Goal: Task Accomplishment & Management: Use online tool/utility

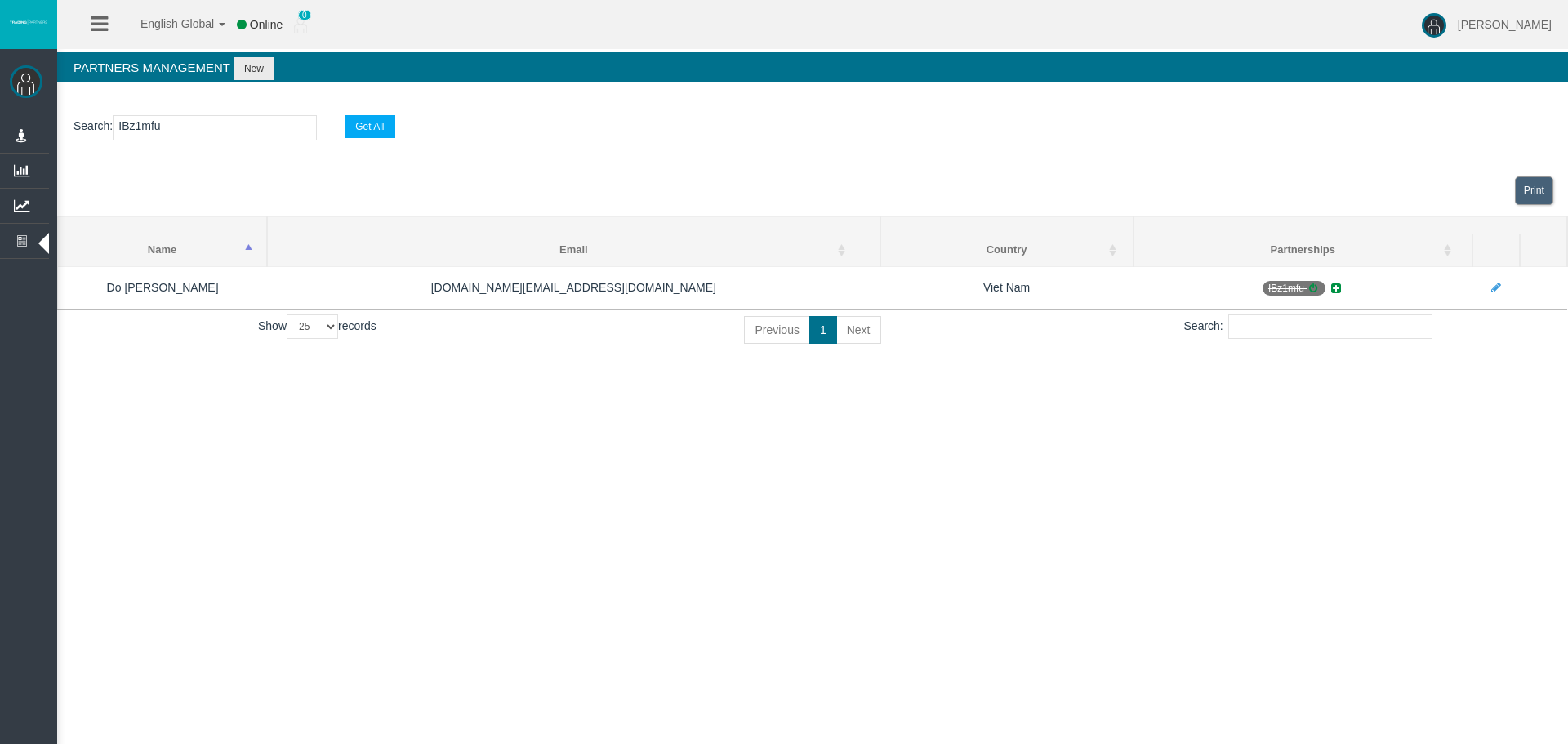
select select "25"
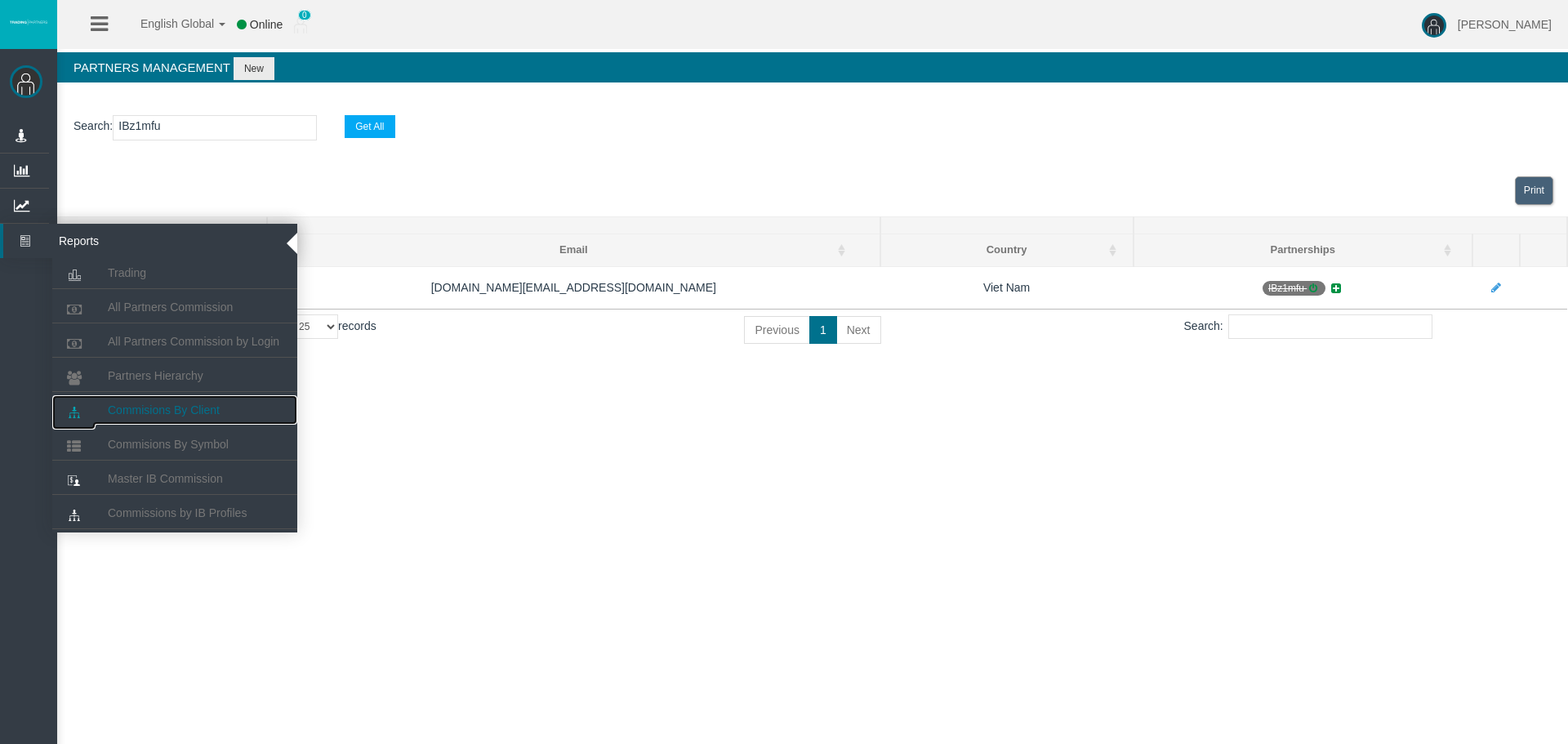
click at [163, 410] on span "Commisions By Client" at bounding box center [163, 410] width 111 height 13
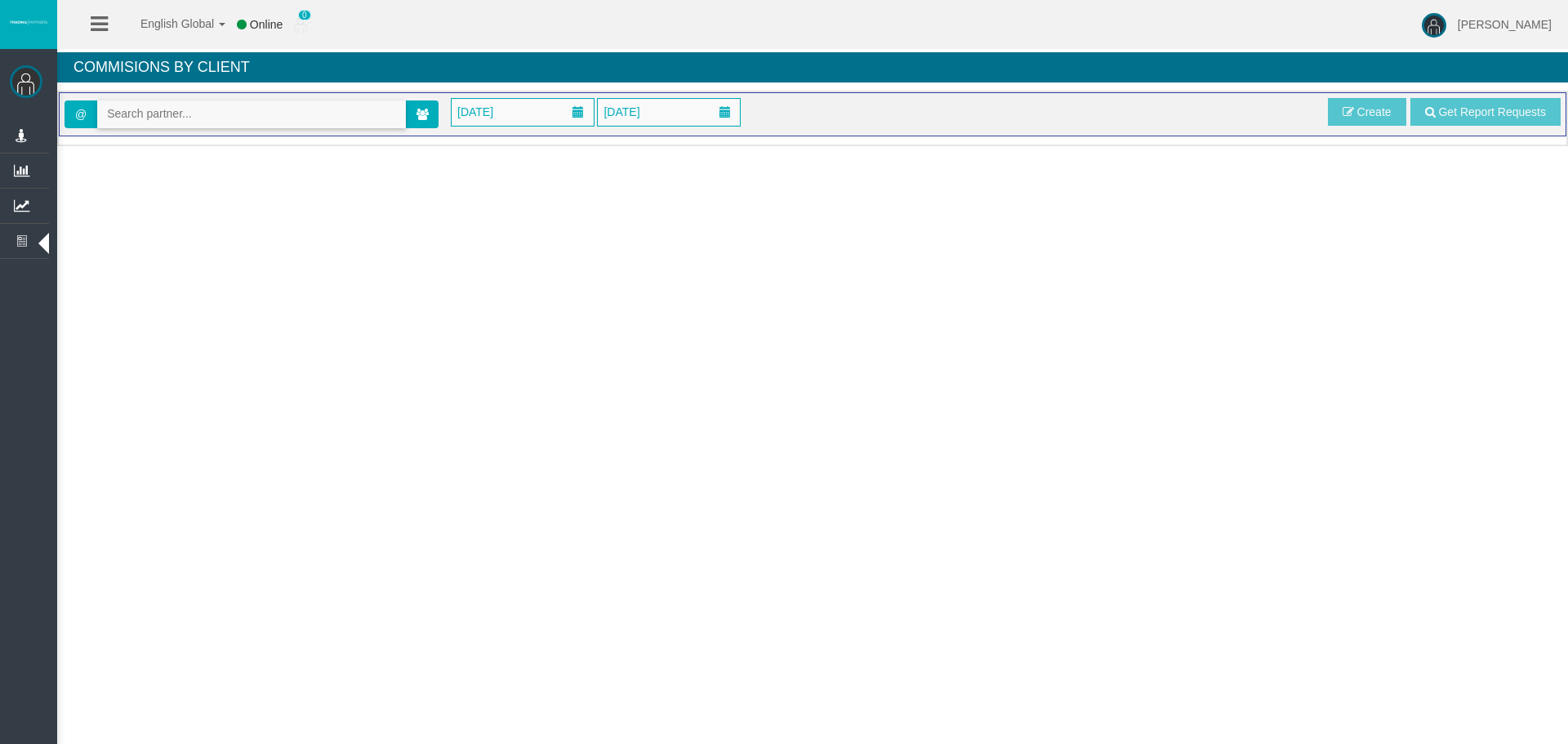
click at [193, 109] on input "text" at bounding box center [251, 113] width 307 height 25
click at [419, 104] on span at bounding box center [422, 114] width 33 height 28
click at [425, 111] on icon at bounding box center [422, 114] width 12 height 11
click at [498, 104] on span "[DATE]" at bounding box center [475, 111] width 46 height 23
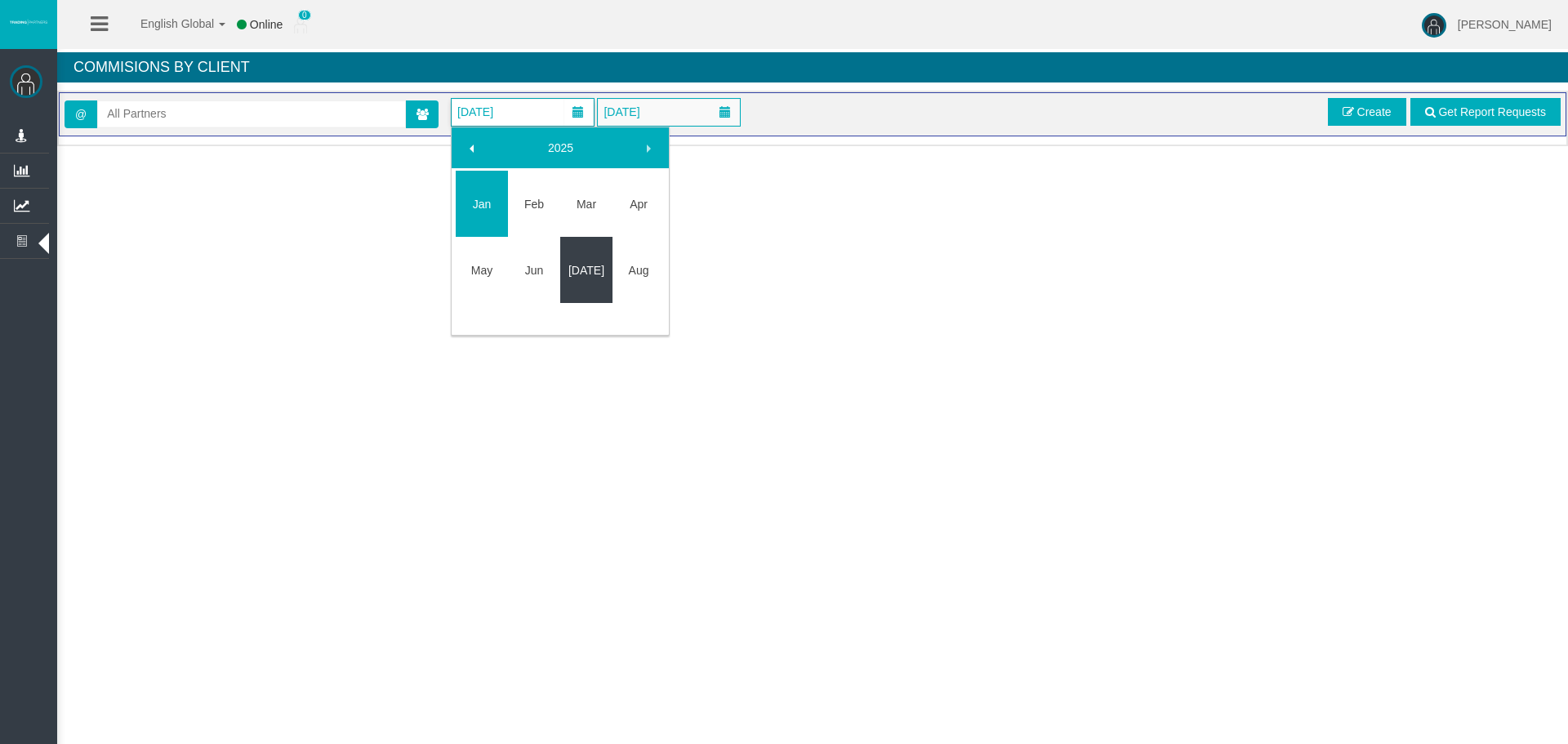
click at [580, 268] on link "[DATE]" at bounding box center [586, 270] width 52 height 30
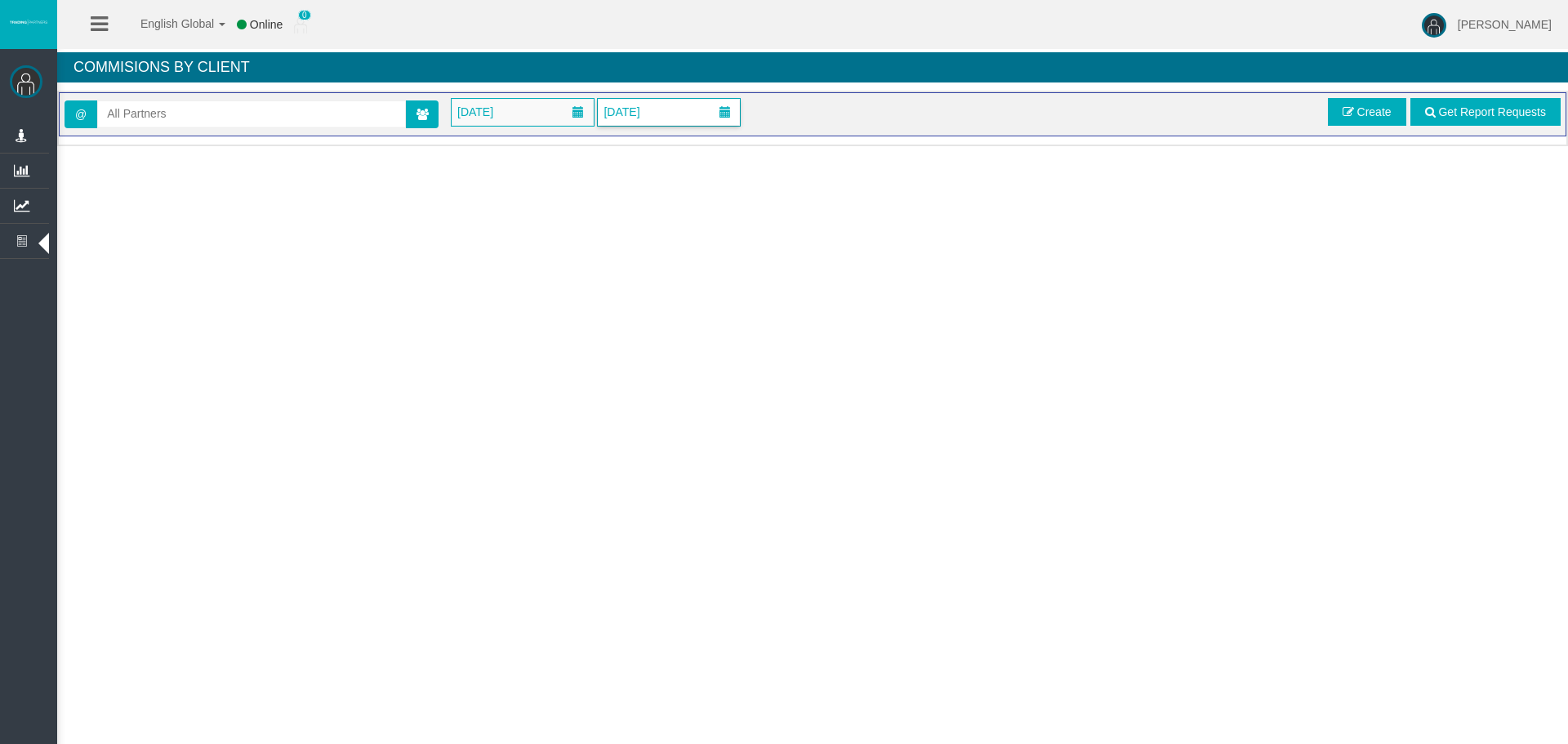
drag, startPoint x: 712, startPoint y: 106, endPoint x: 695, endPoint y: 124, distance: 24.8
click at [712, 106] on span at bounding box center [725, 111] width 30 height 25
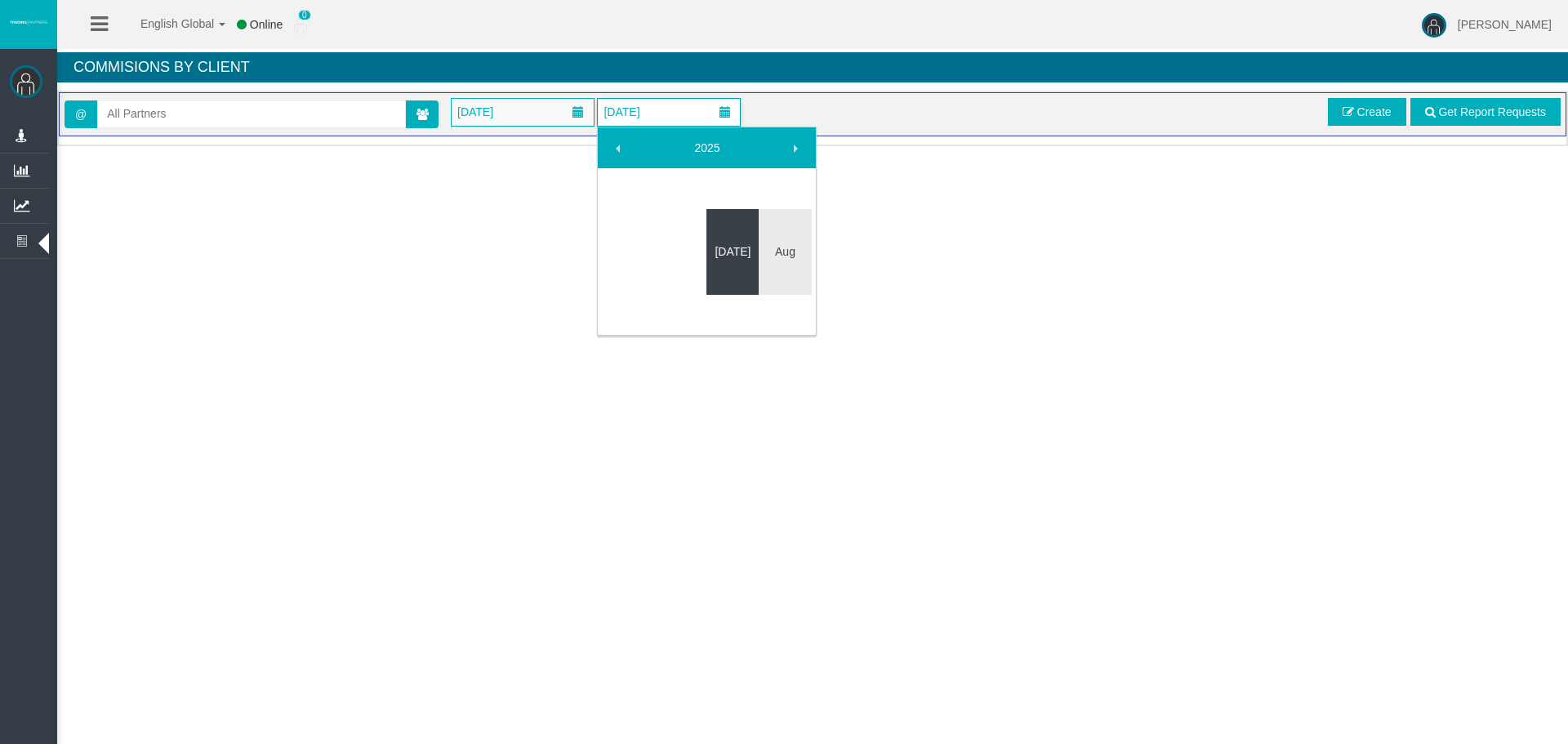
click at [733, 255] on link "[DATE]" at bounding box center [732, 252] width 52 height 30
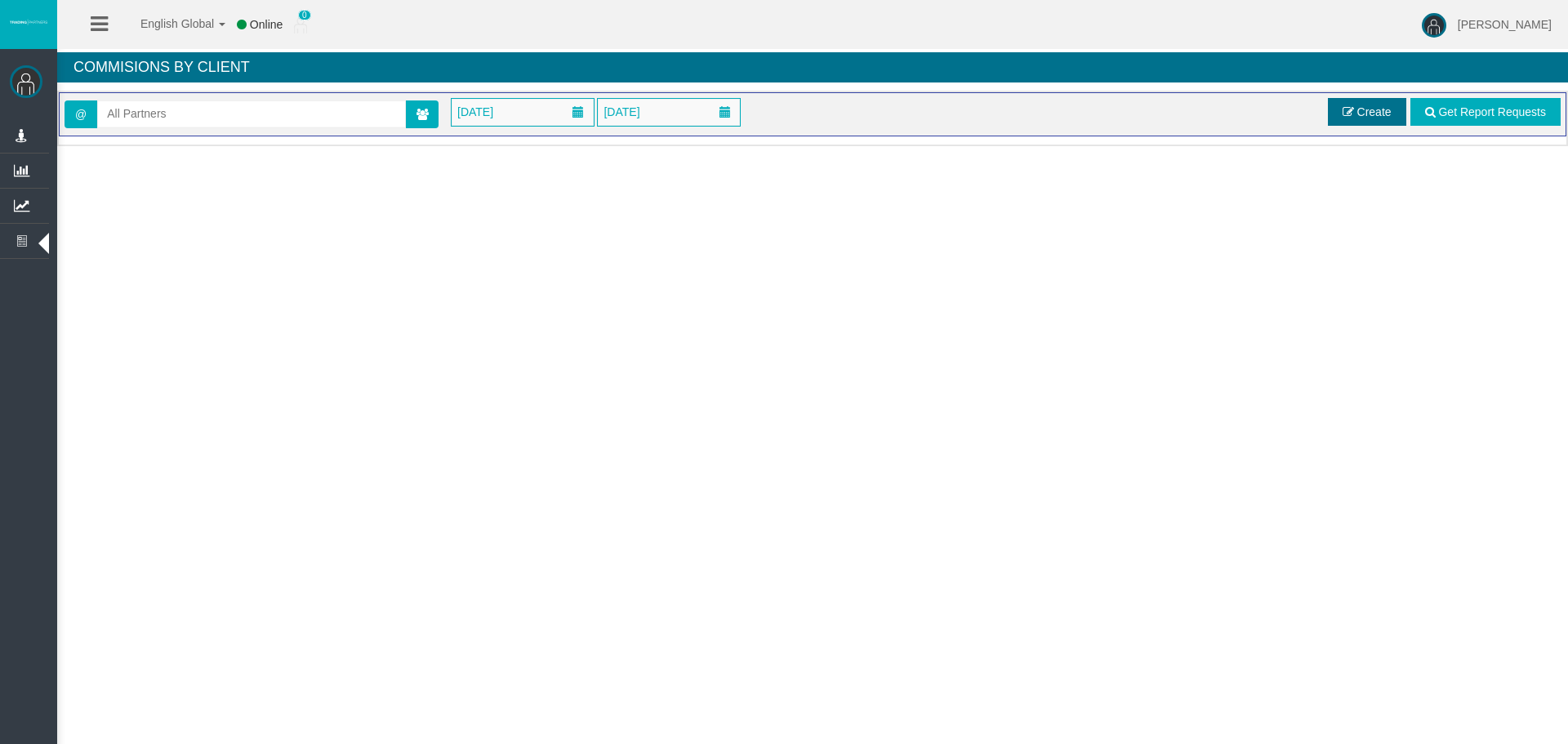
click at [1353, 113] on span at bounding box center [1348, 111] width 11 height 11
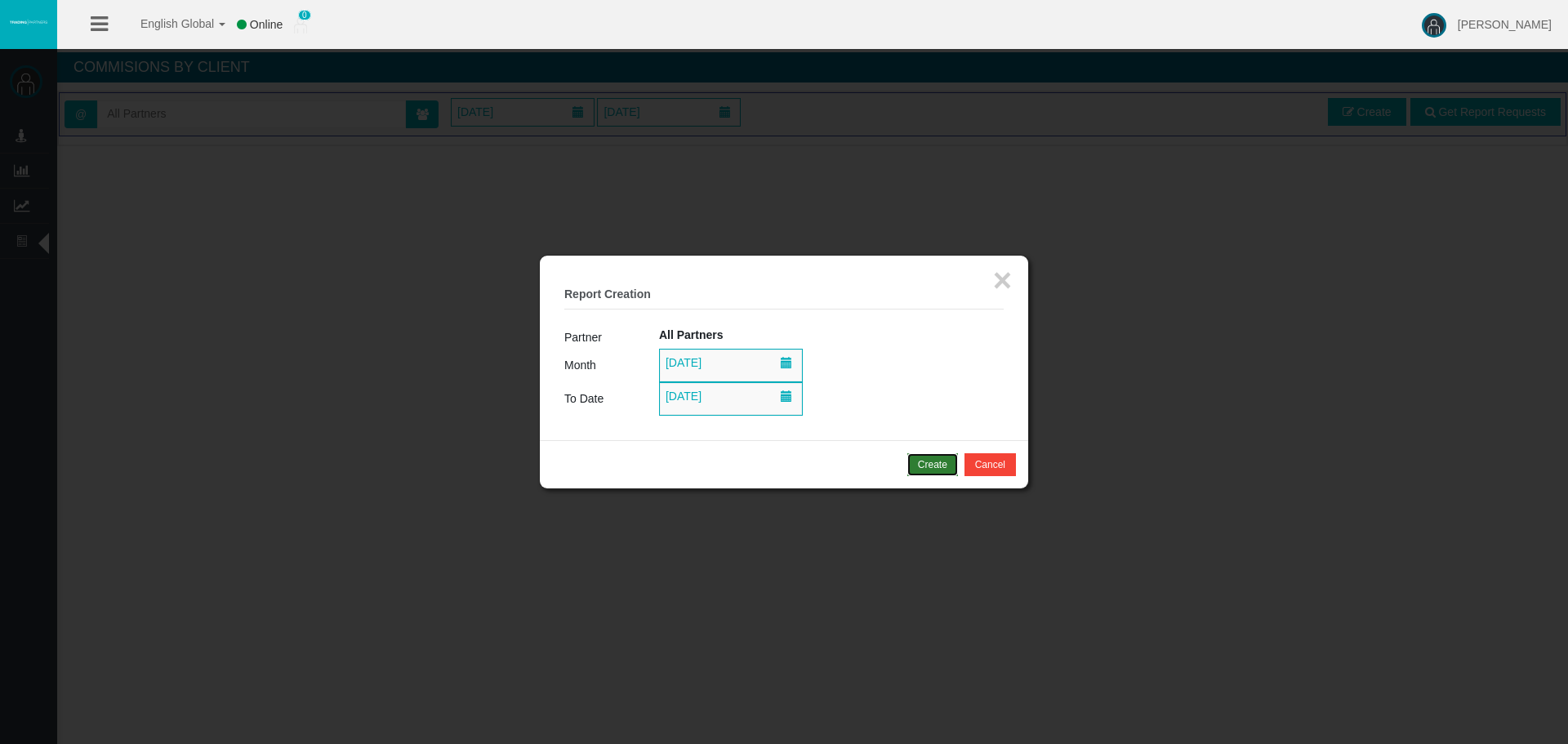
click at [923, 465] on div "Create" at bounding box center [933, 464] width 30 height 15
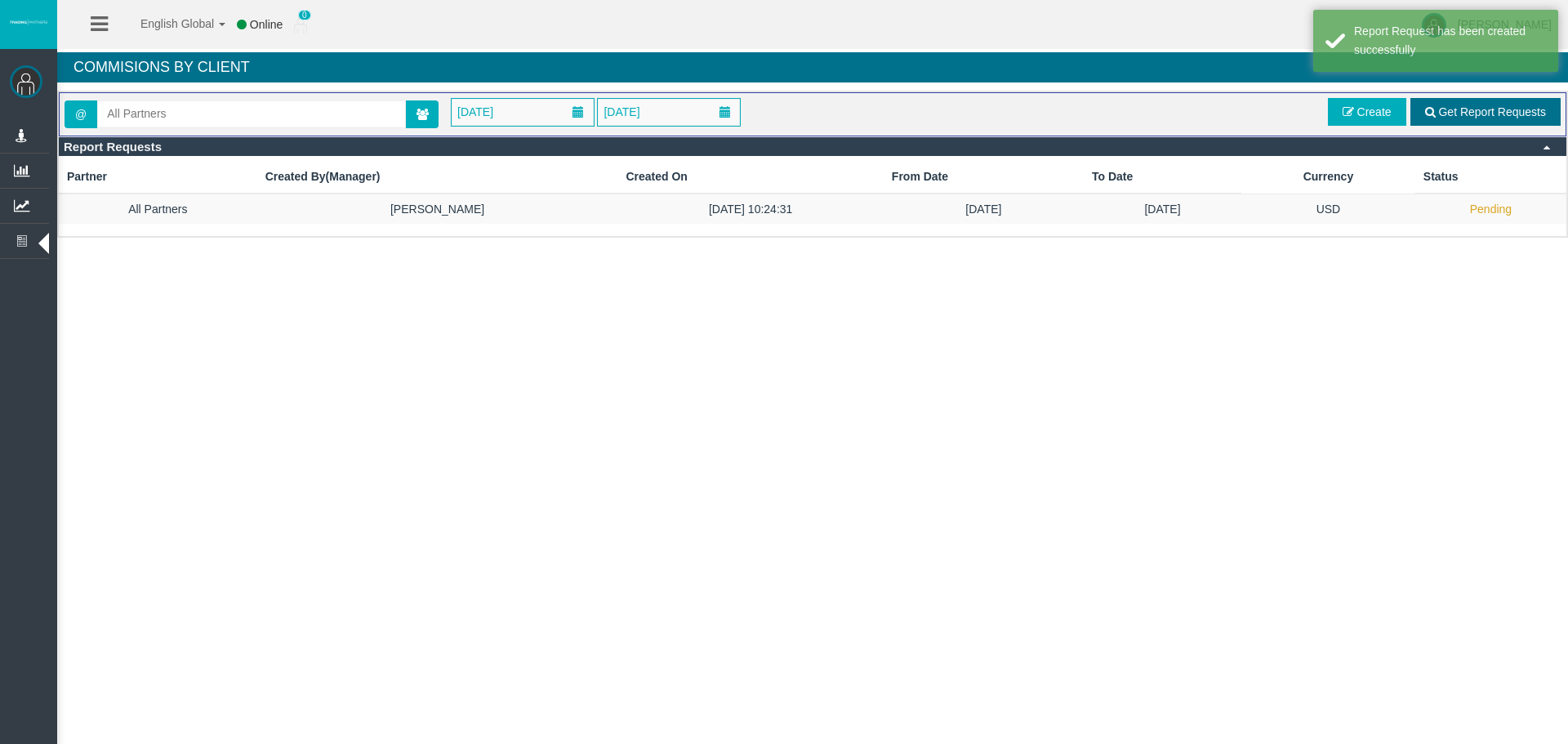
click at [1457, 106] on span "Get Report Requests" at bounding box center [1492, 111] width 108 height 13
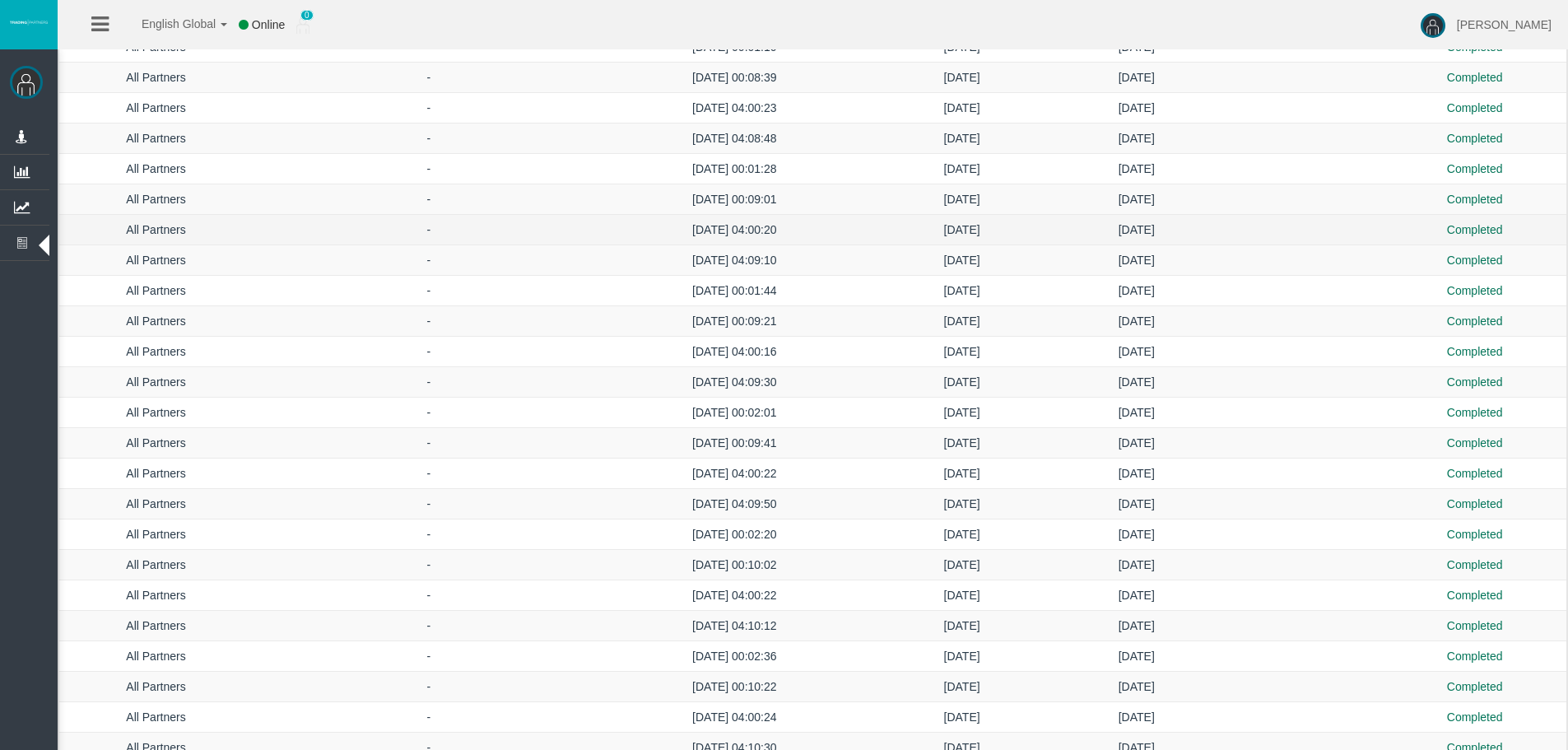
scroll to position [2494, 0]
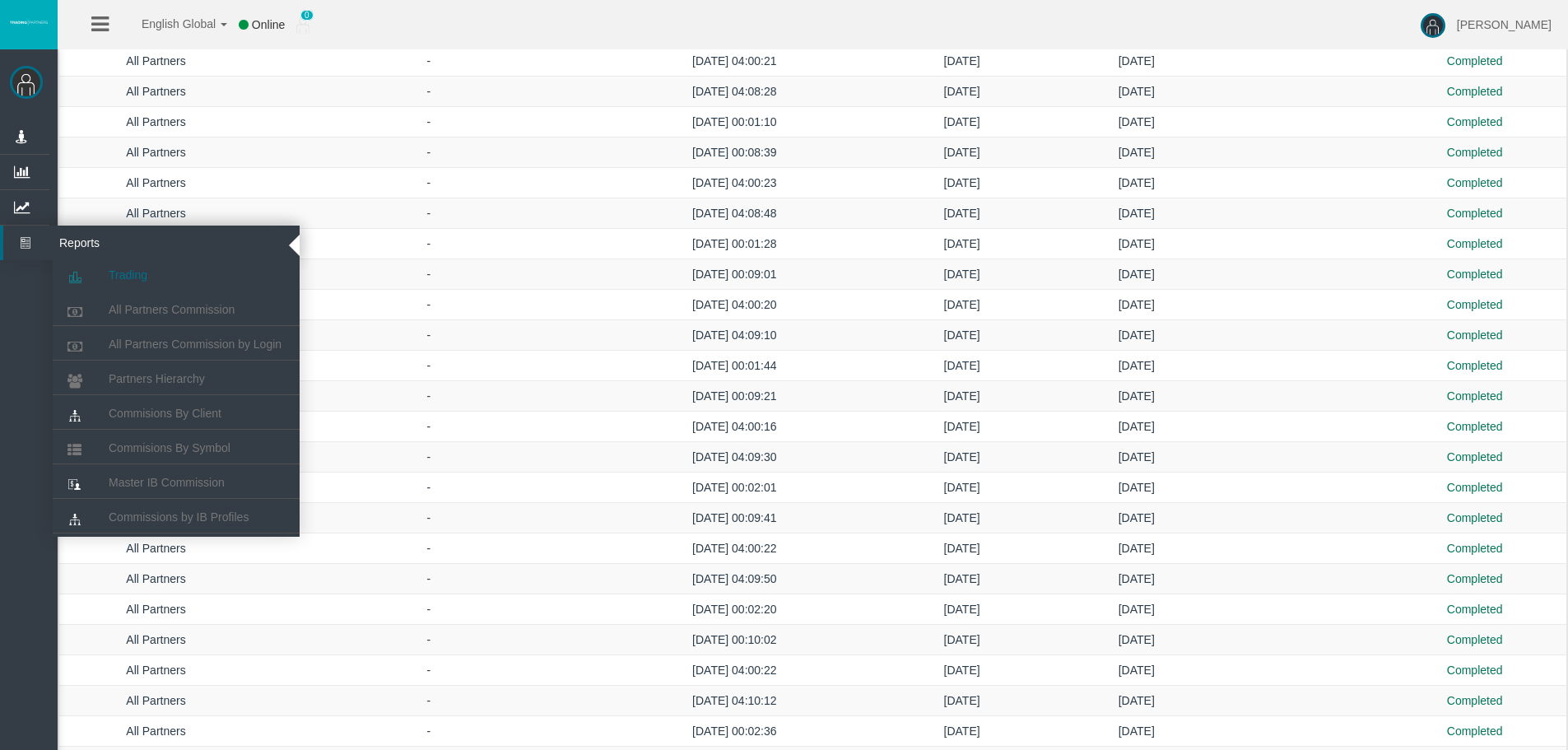
drag, startPoint x: 32, startPoint y: 239, endPoint x: 126, endPoint y: 282, distance: 103.4
click at [32, 239] on icon at bounding box center [25, 243] width 44 height 35
click at [154, 312] on span "All Partners Commission" at bounding box center [171, 309] width 125 height 13
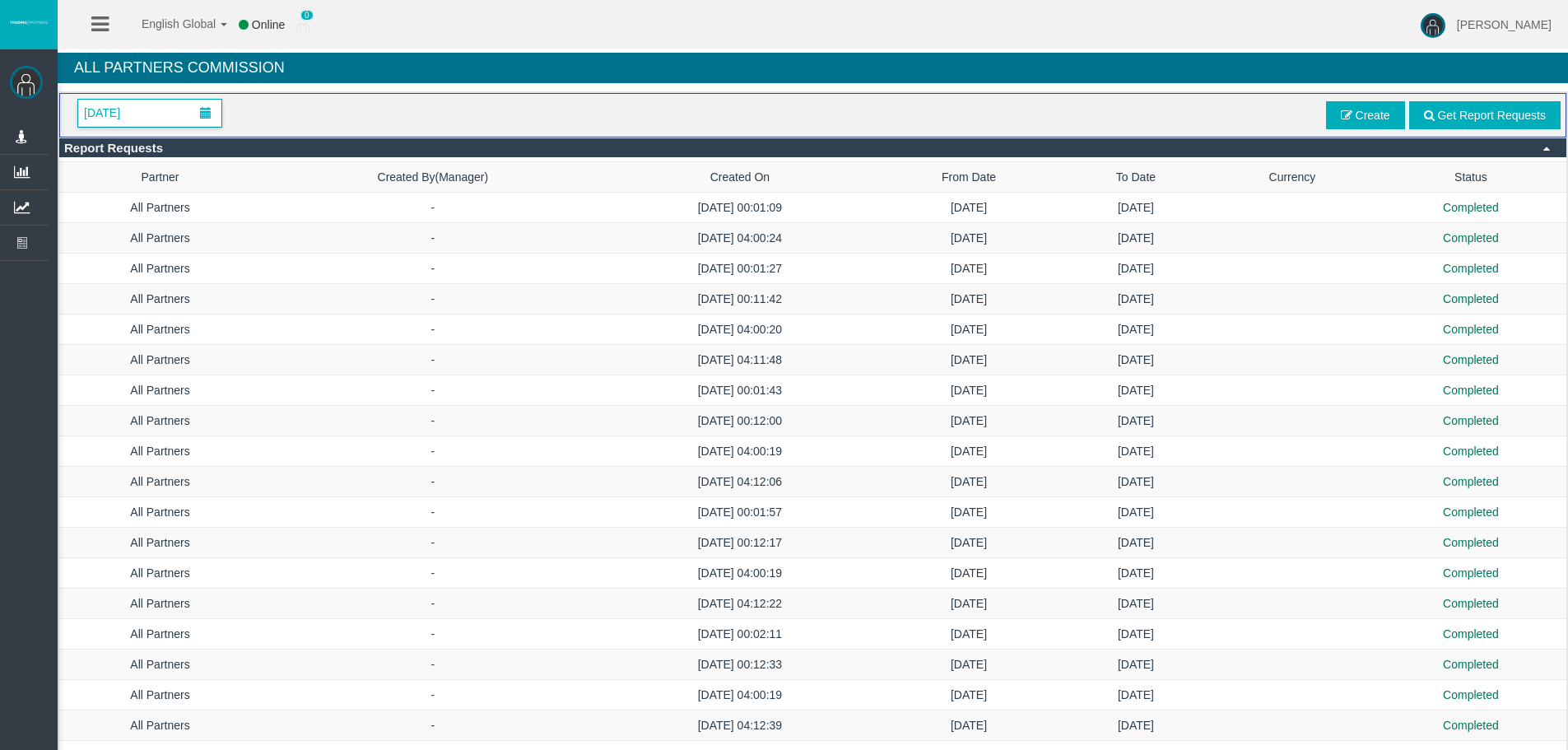
click at [204, 108] on span at bounding box center [206, 112] width 11 height 11
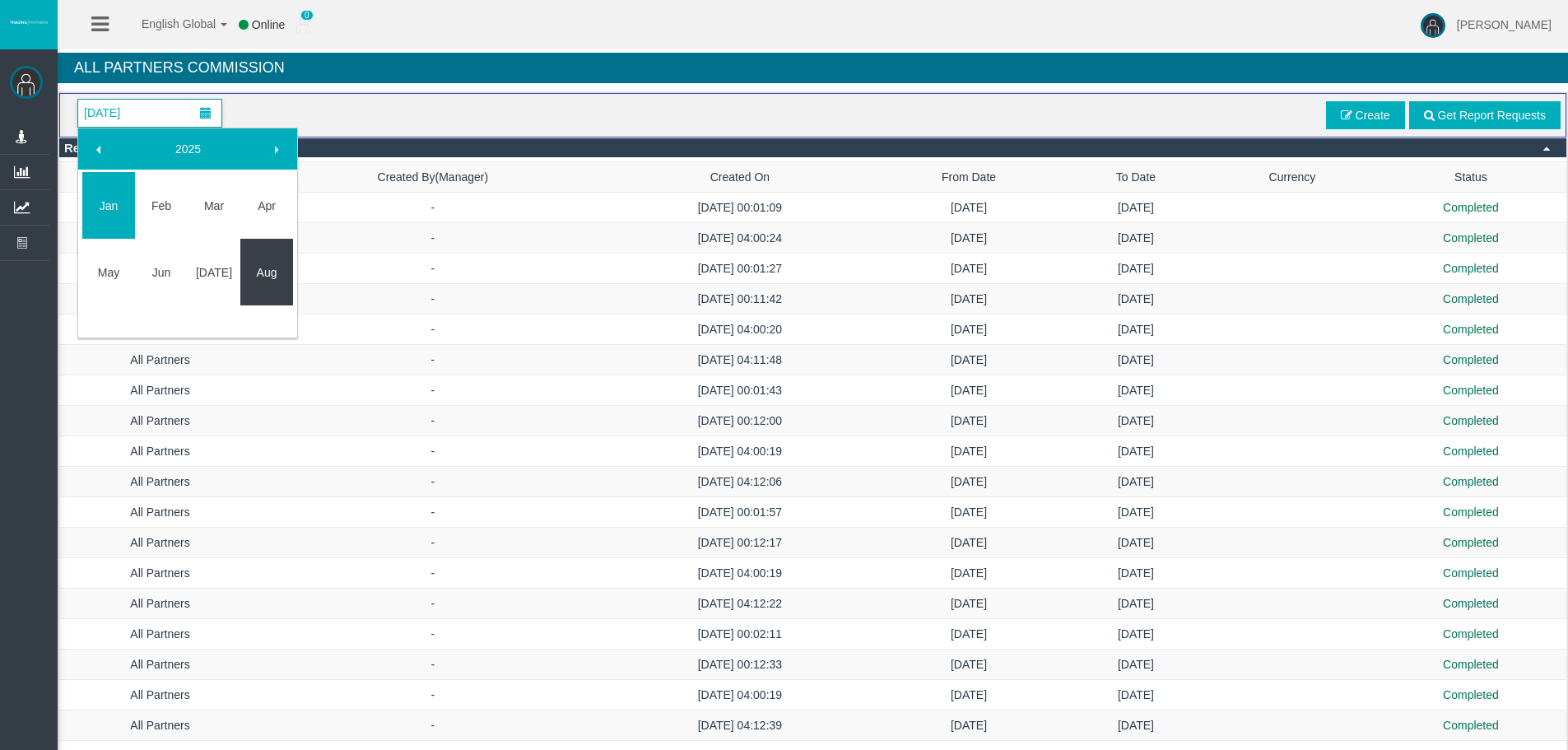
click at [274, 254] on td "Aug" at bounding box center [267, 272] width 52 height 66
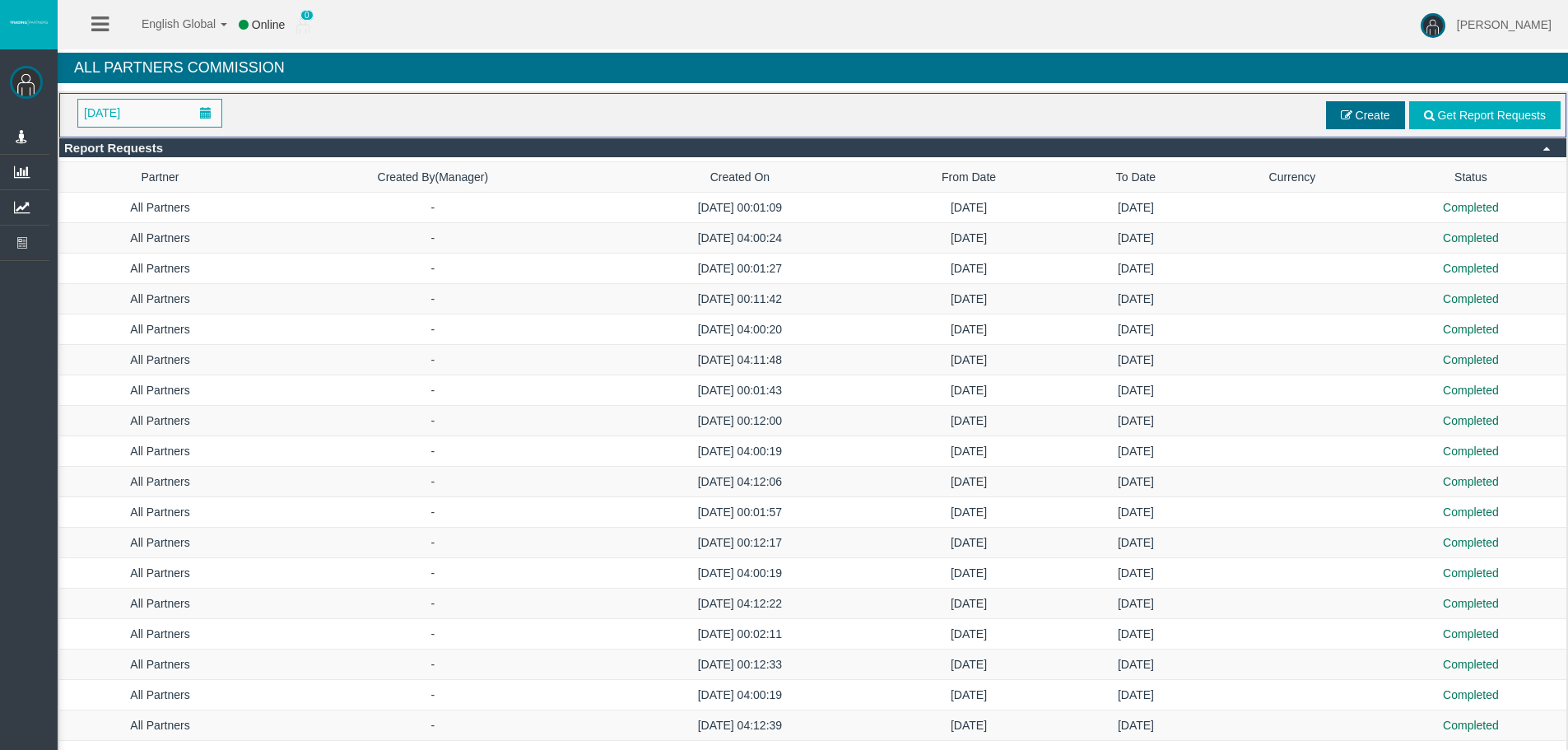
click at [1357, 116] on span "Create" at bounding box center [1372, 115] width 35 height 13
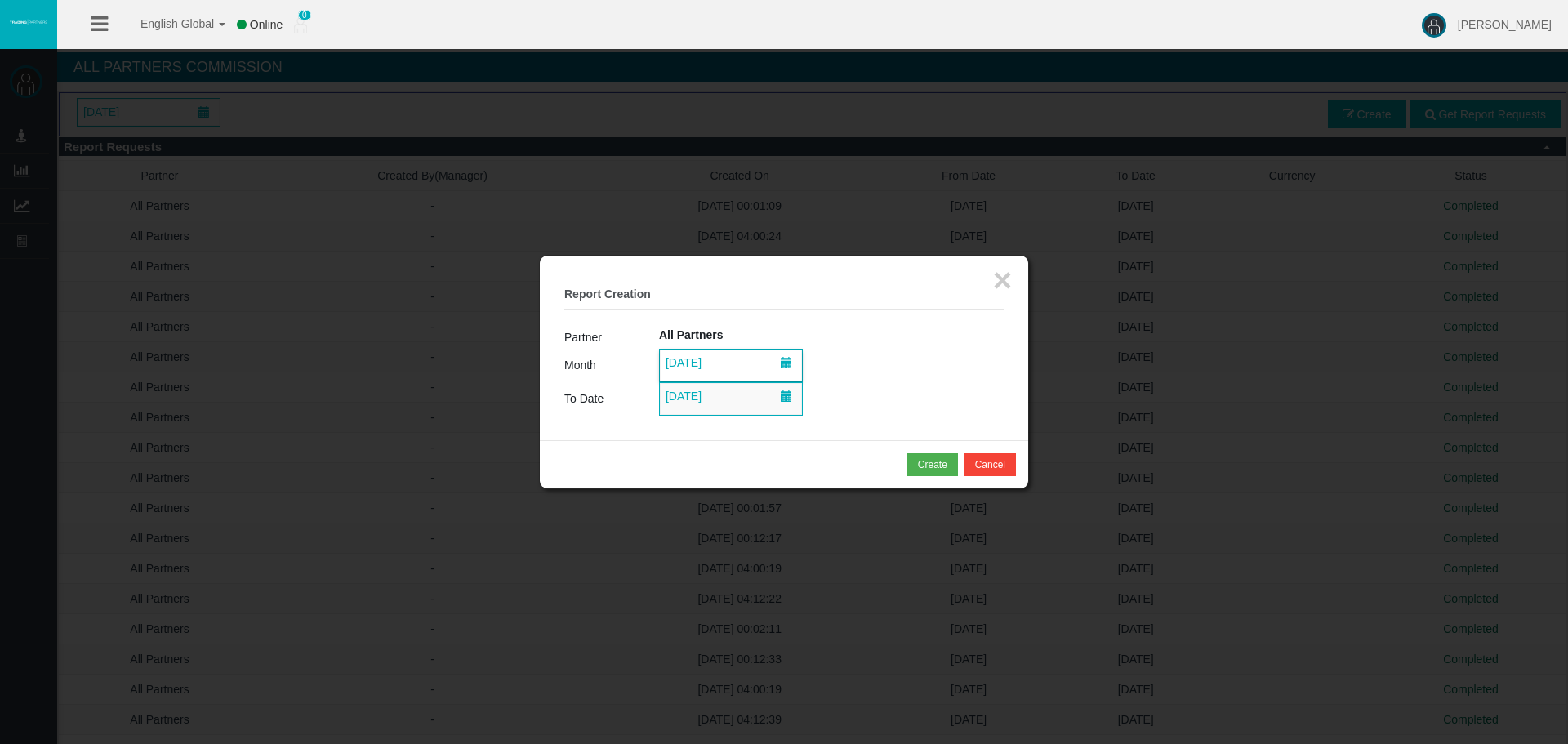
click at [738, 364] on span "[DATE]" at bounding box center [730, 365] width 142 height 32
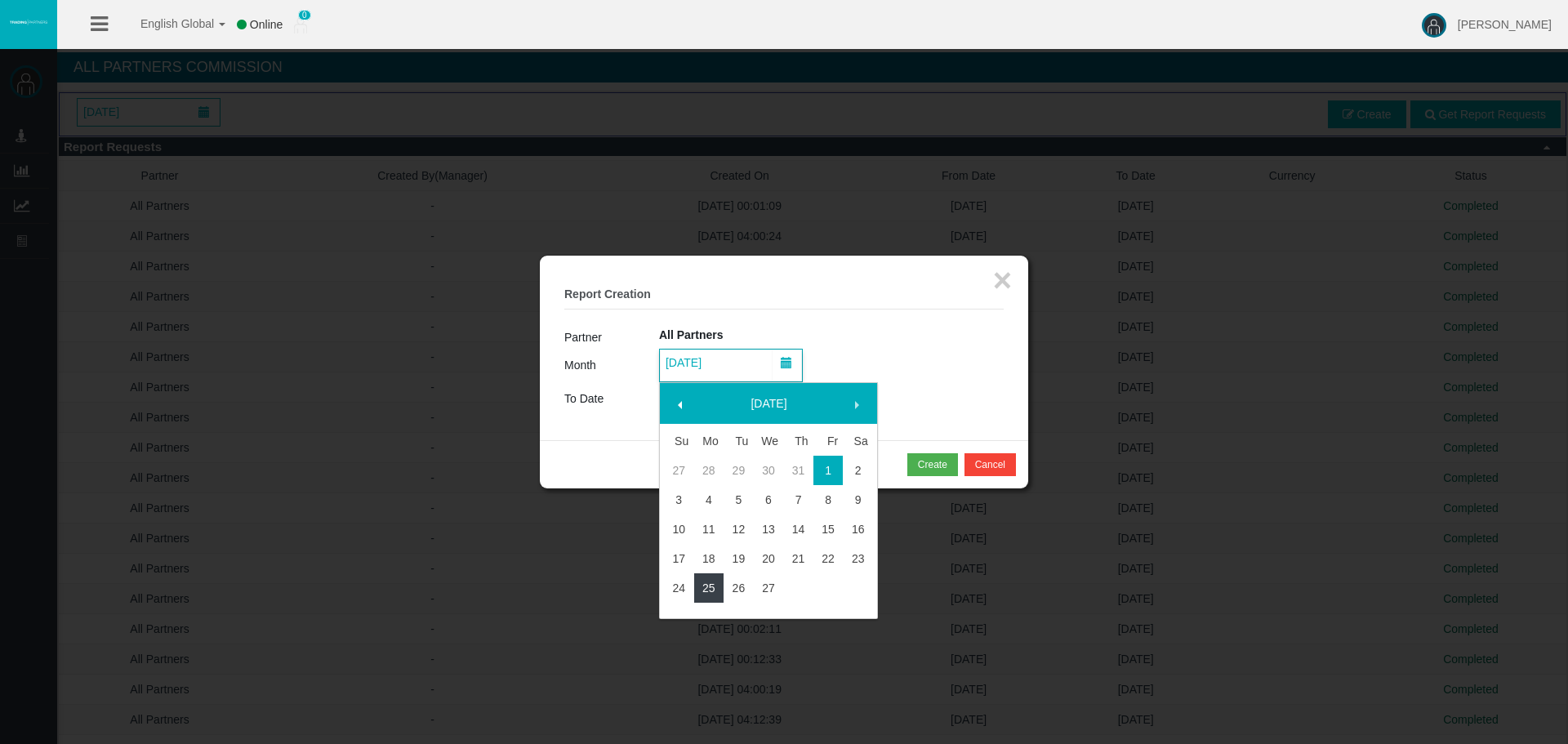
click at [712, 591] on link "25" at bounding box center [709, 588] width 31 height 30
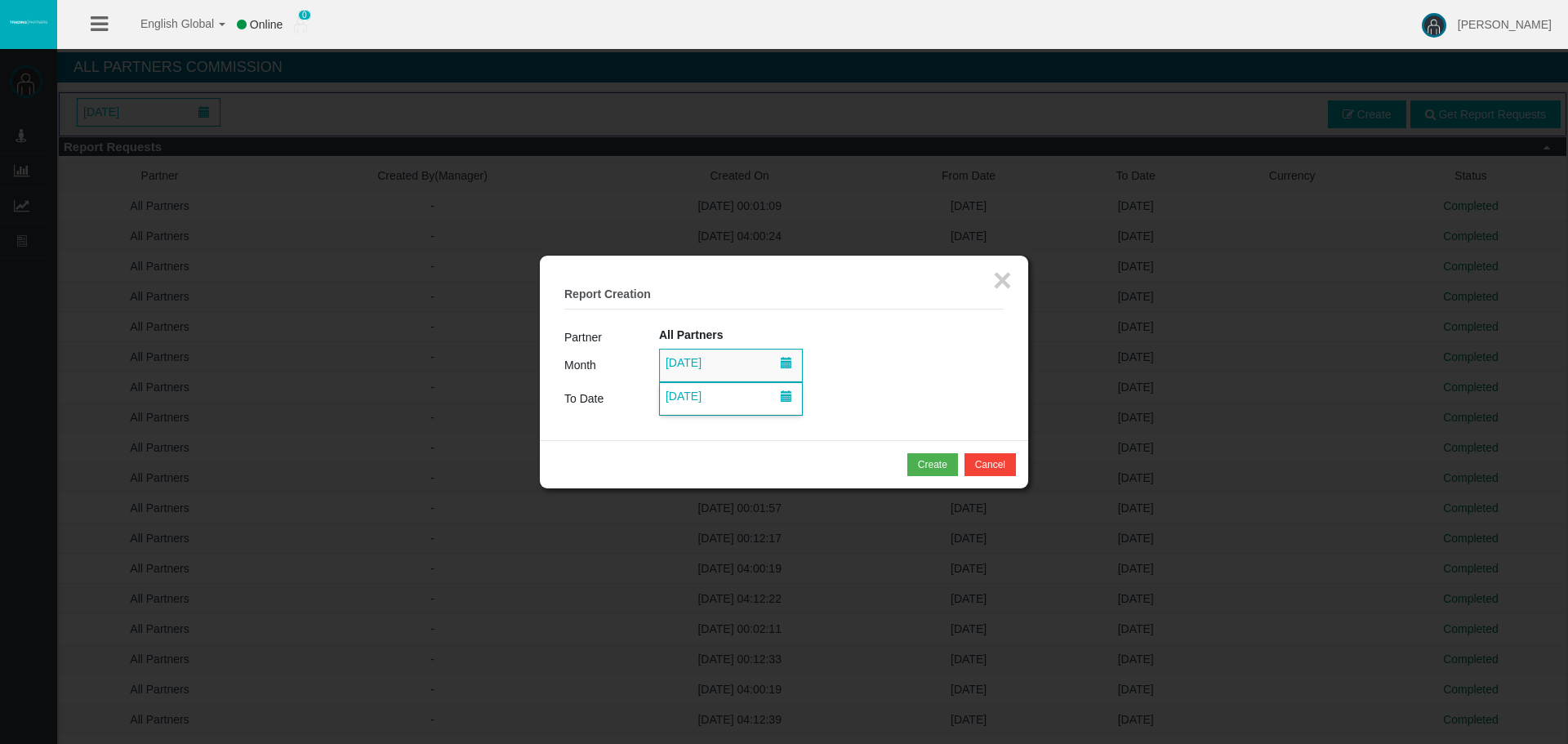
click at [699, 404] on span "[DATE]" at bounding box center [683, 396] width 46 height 23
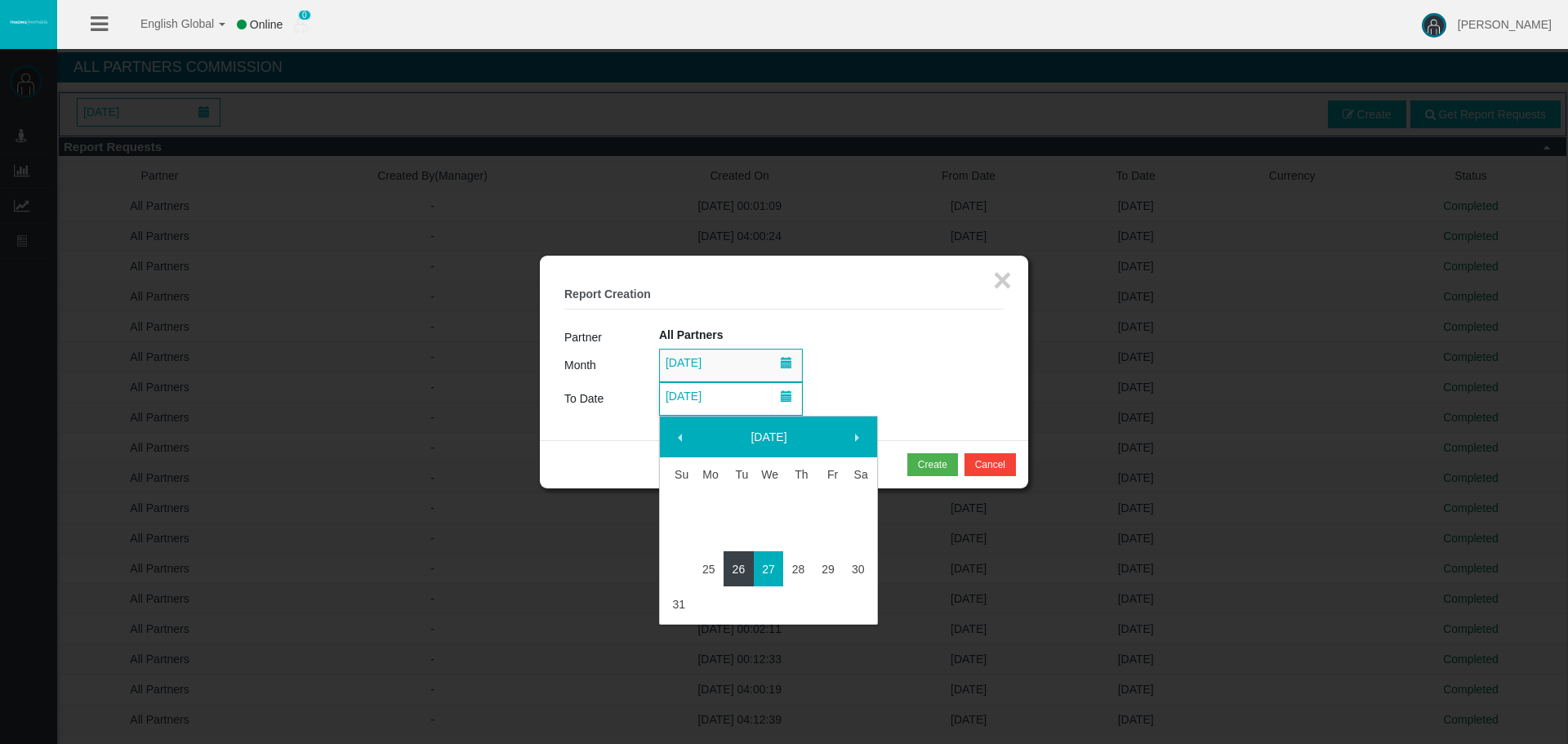
click at [725, 573] on link "26" at bounding box center [738, 569] width 31 height 30
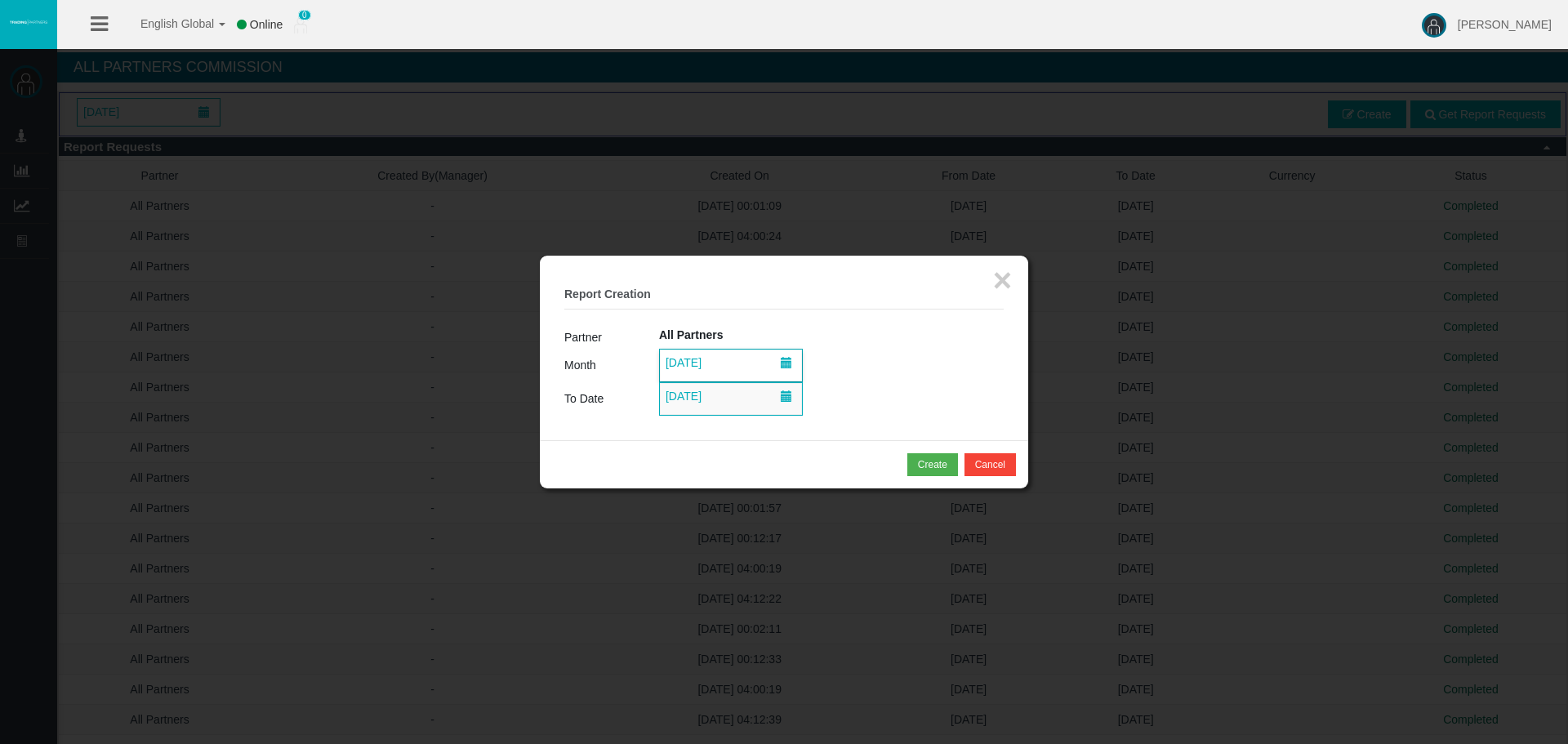
click at [699, 350] on span "[DATE]" at bounding box center [730, 365] width 142 height 32
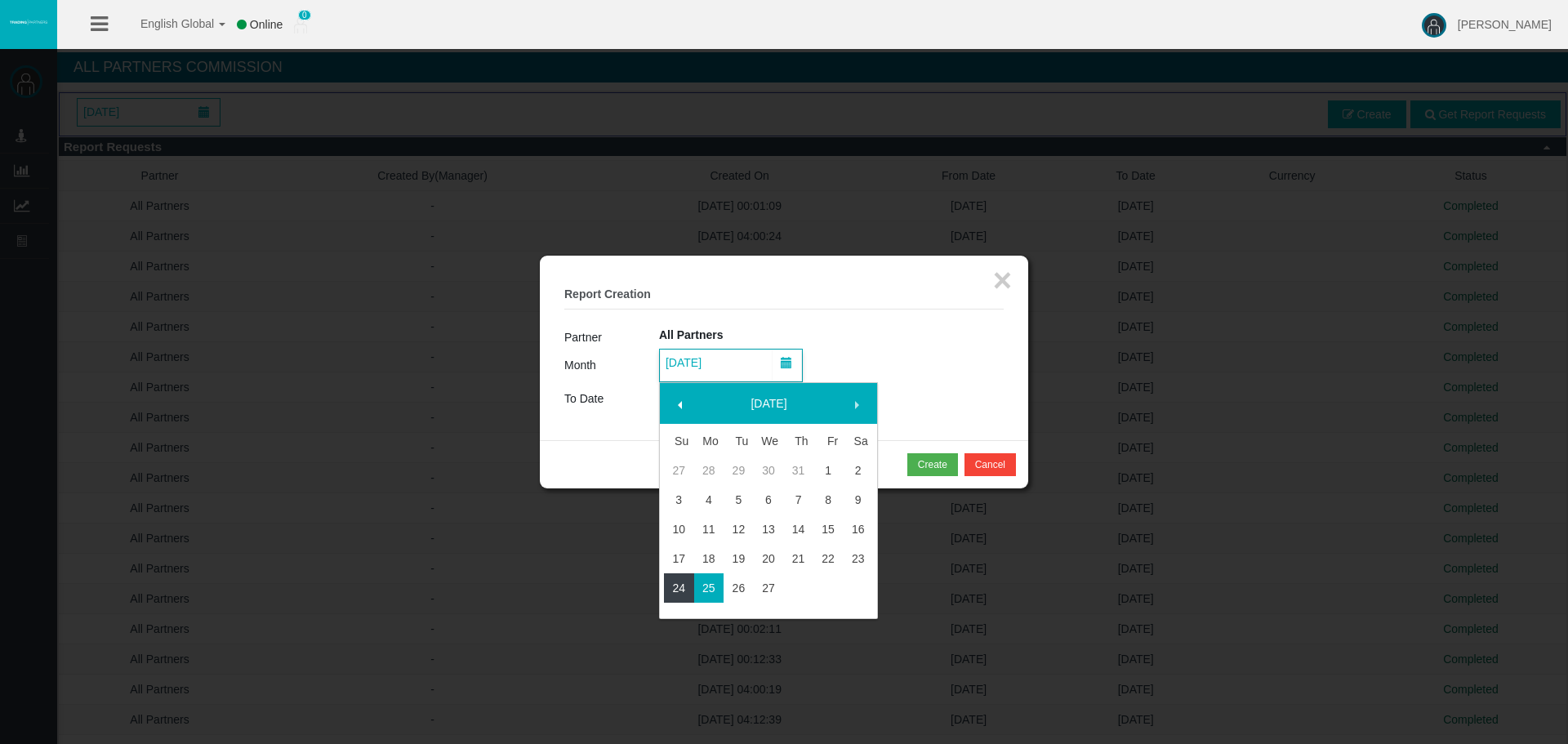
click at [686, 586] on link "24" at bounding box center [679, 588] width 31 height 30
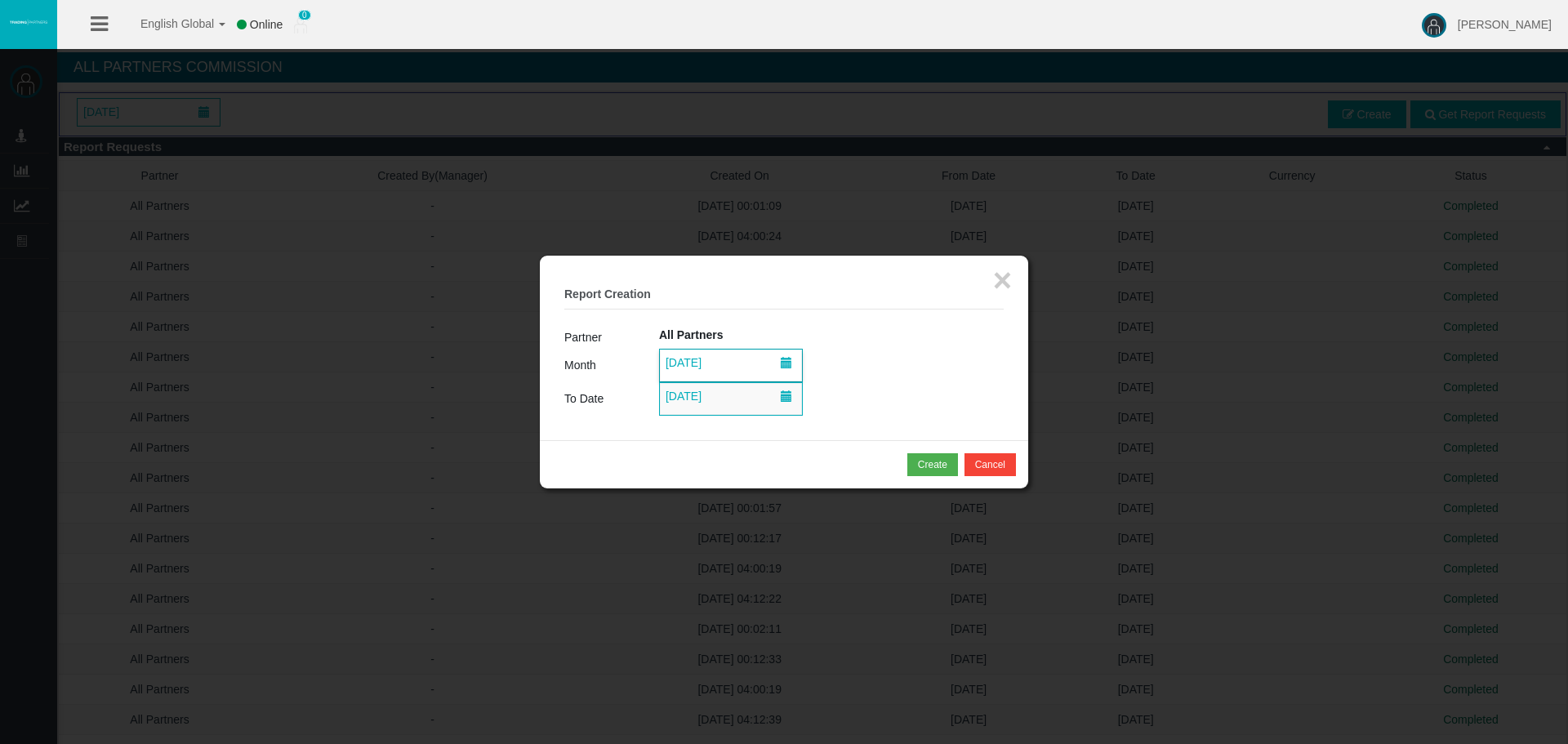
click at [699, 360] on span "[DATE]" at bounding box center [683, 362] width 46 height 23
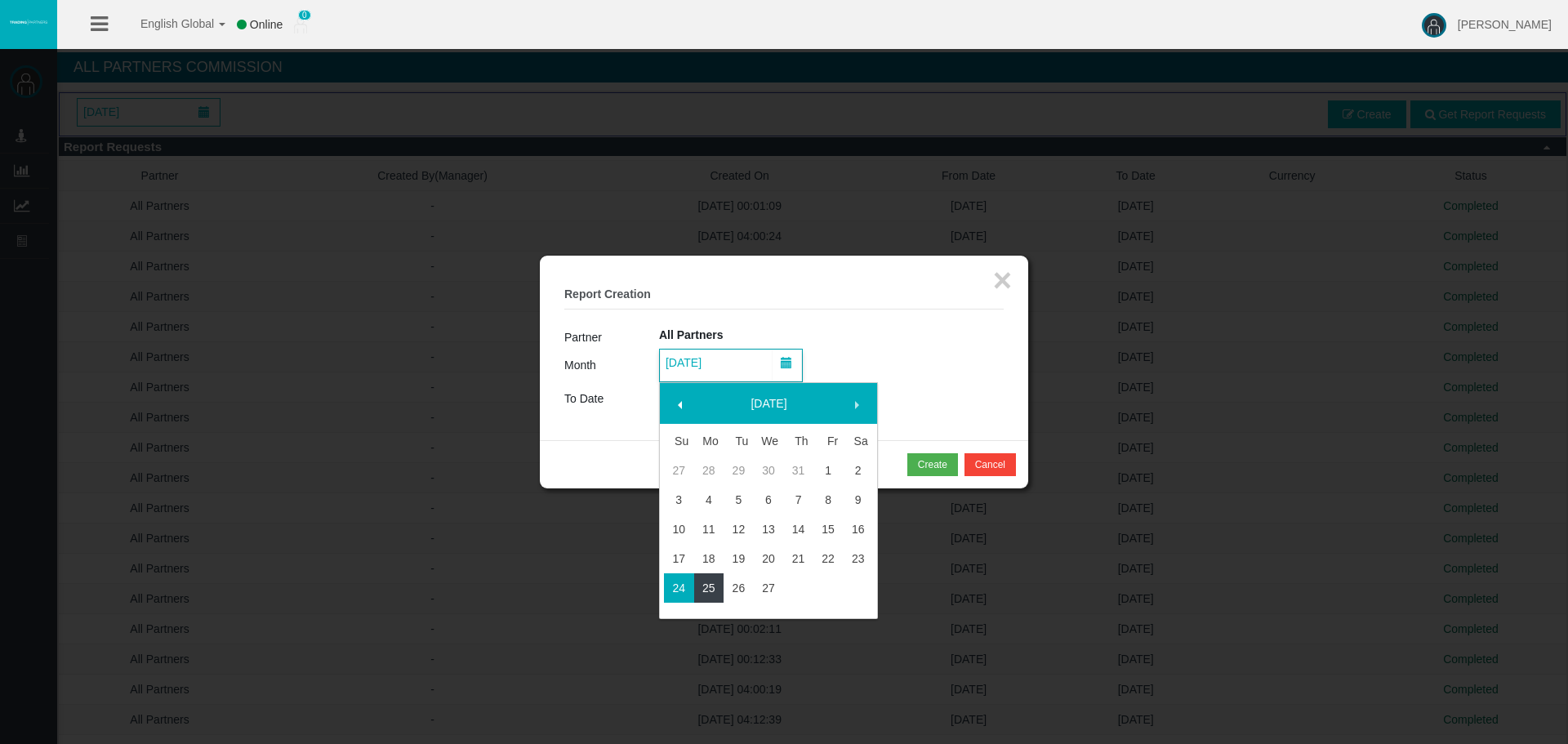
click at [720, 592] on link "25" at bounding box center [709, 588] width 31 height 30
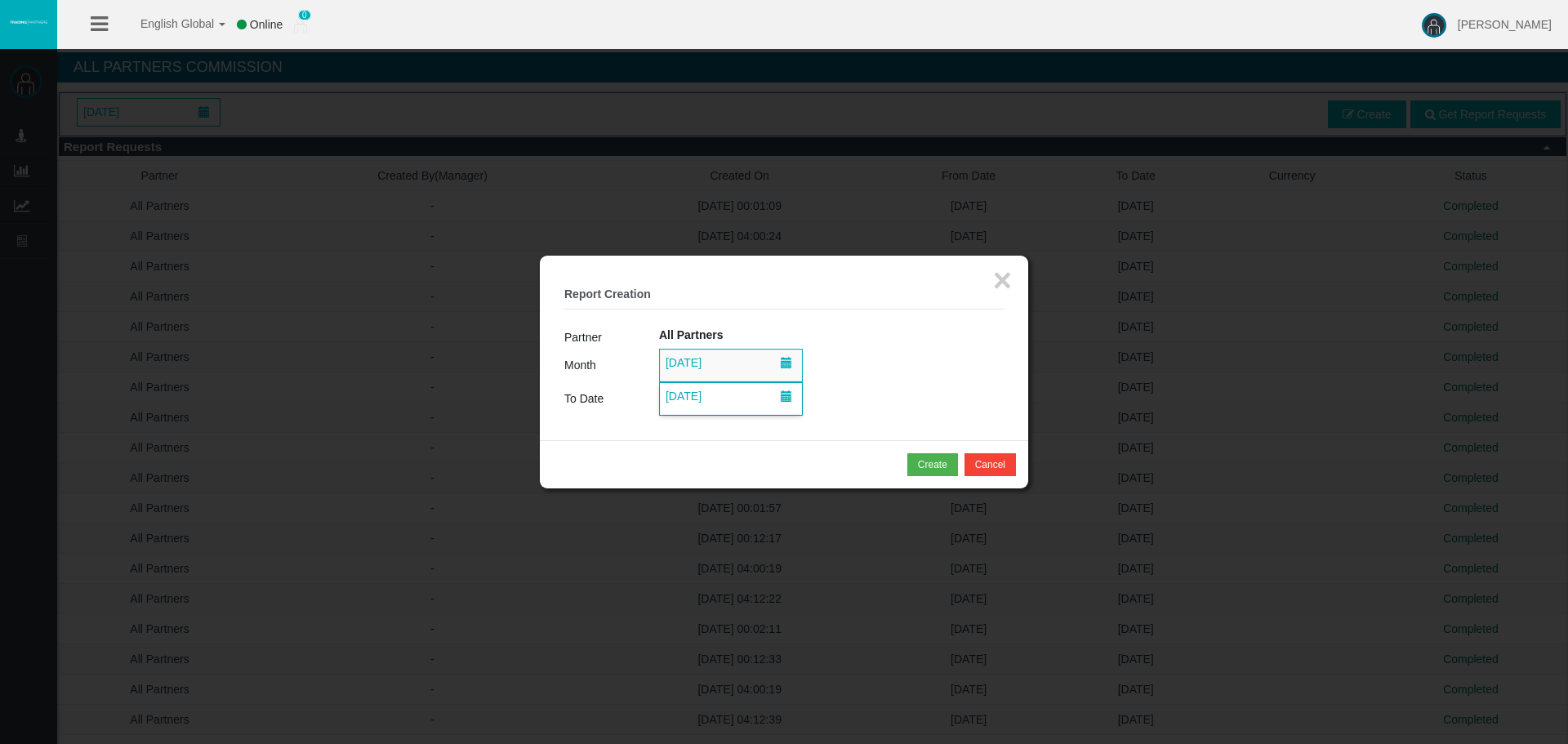
click at [705, 408] on span "[DATE]" at bounding box center [730, 398] width 142 height 32
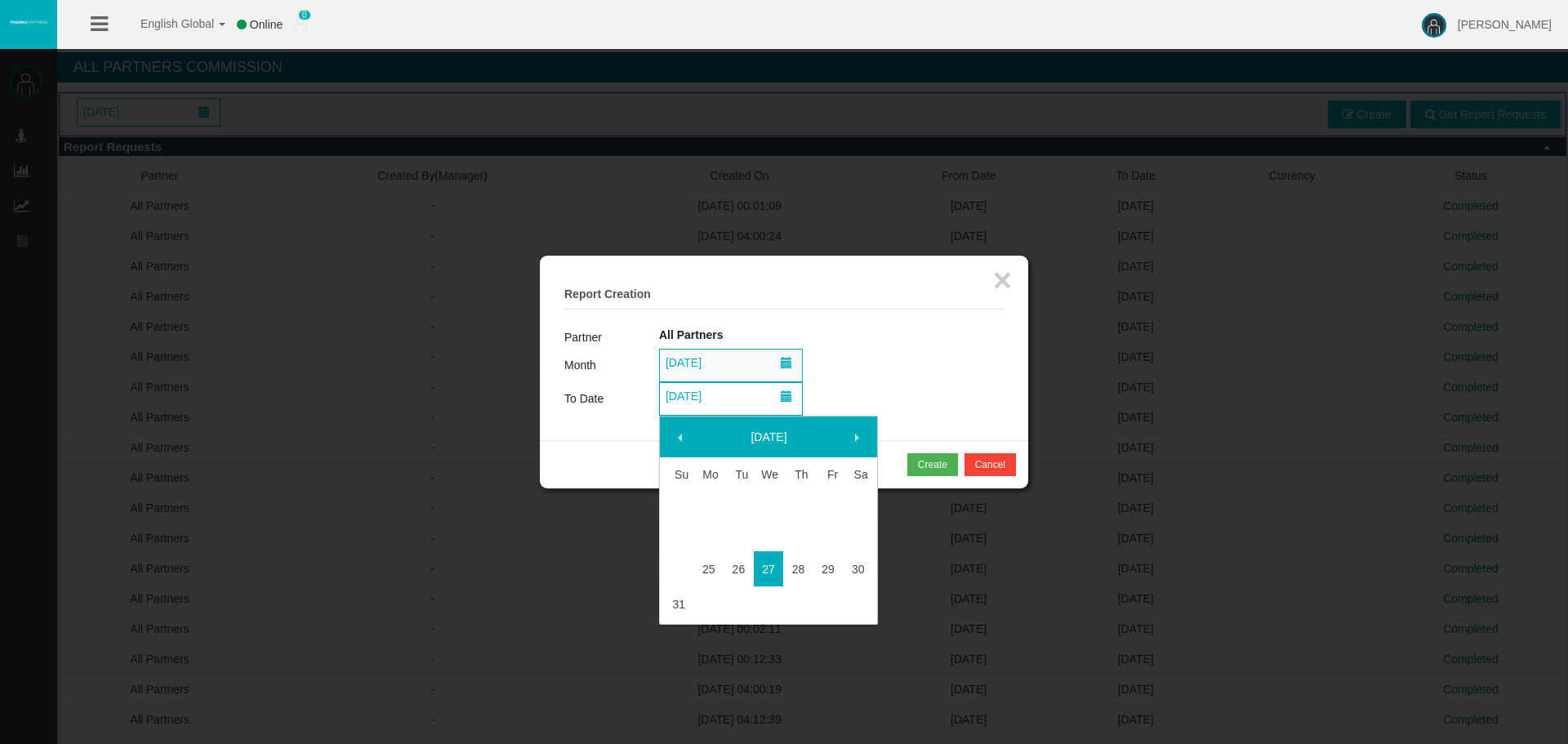
click at [744, 550] on td at bounding box center [738, 543] width 31 height 16
click at [741, 556] on link "26" at bounding box center [738, 569] width 31 height 30
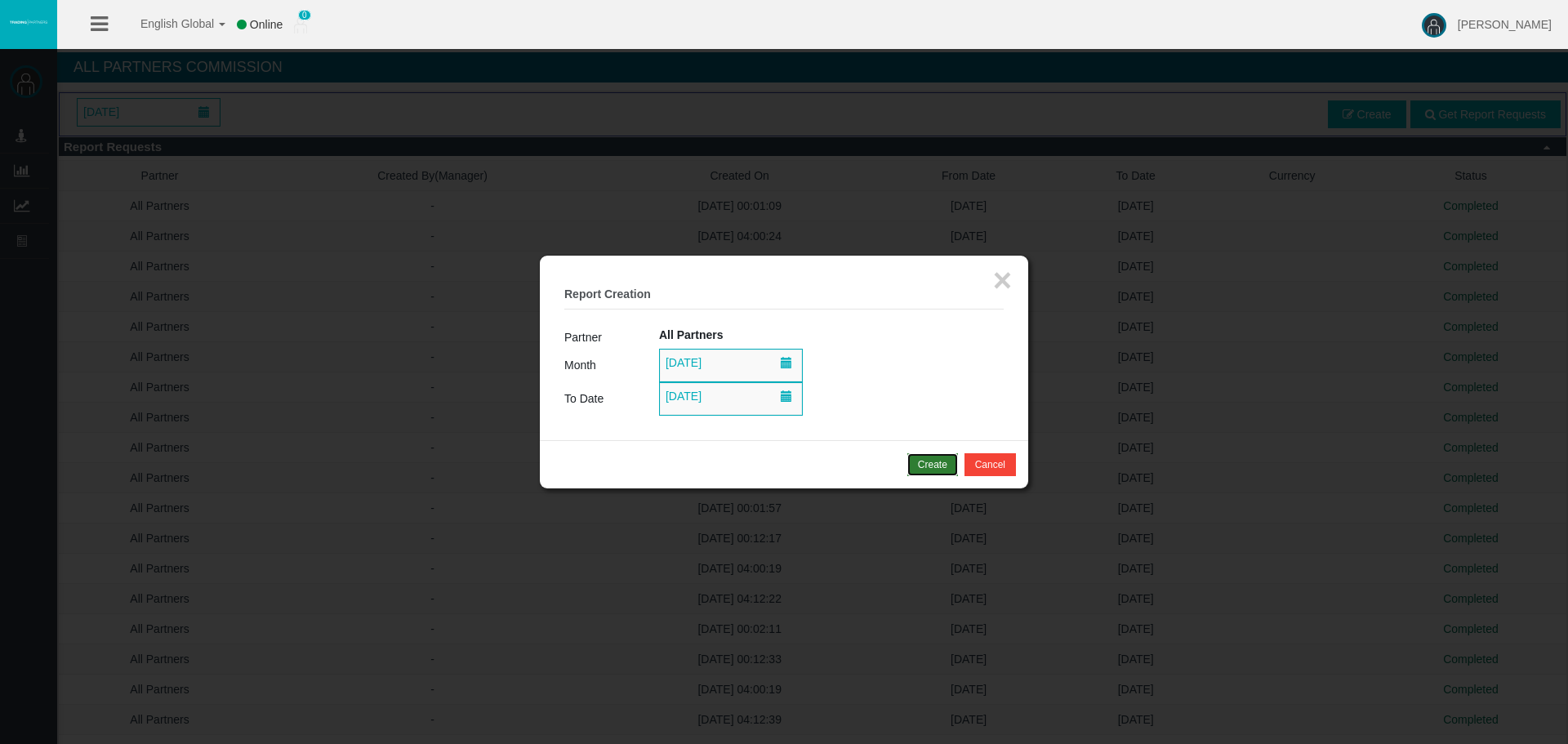
click at [918, 467] on div "Create" at bounding box center [933, 464] width 30 height 15
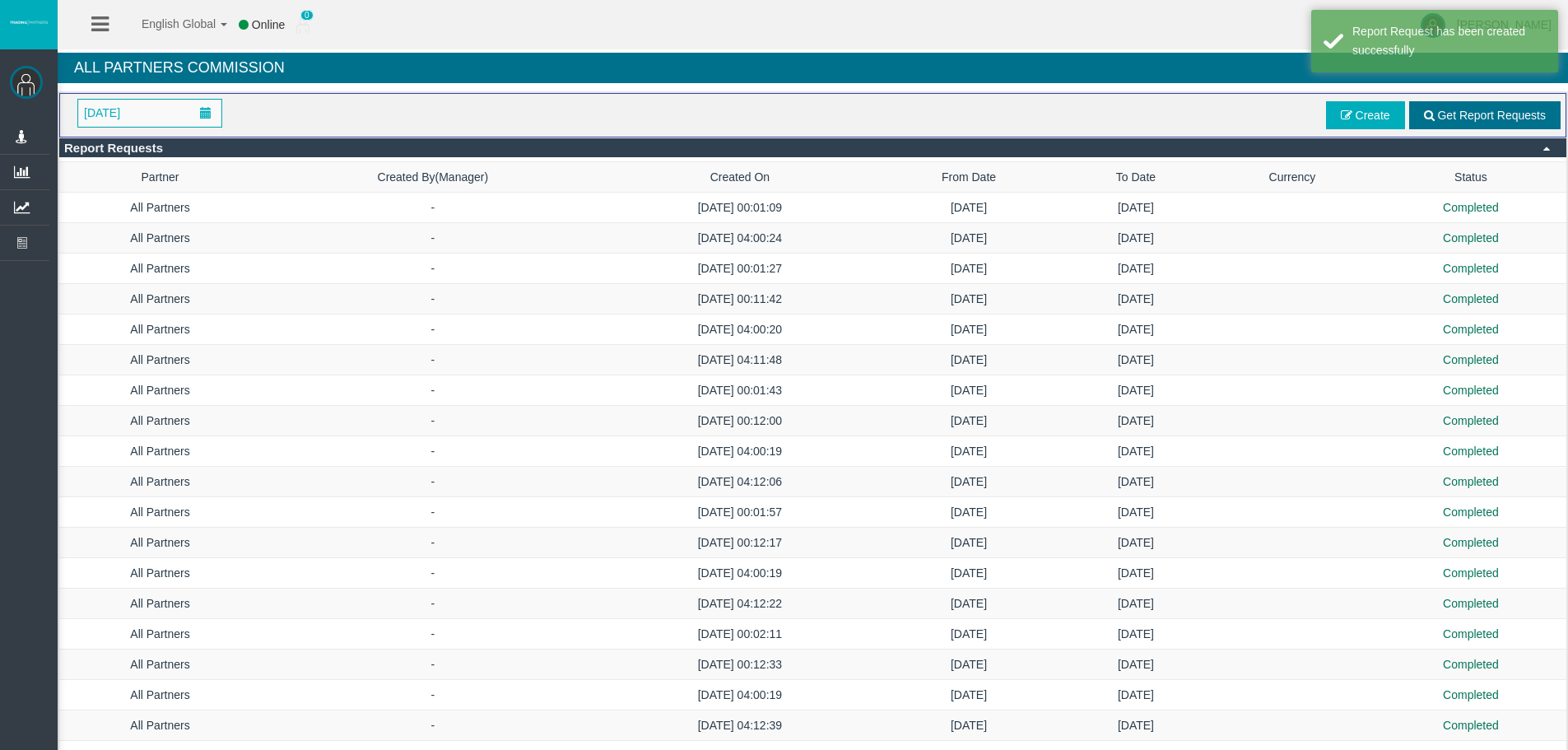
click at [1492, 115] on span "Get Report Requests" at bounding box center [1491, 115] width 109 height 13
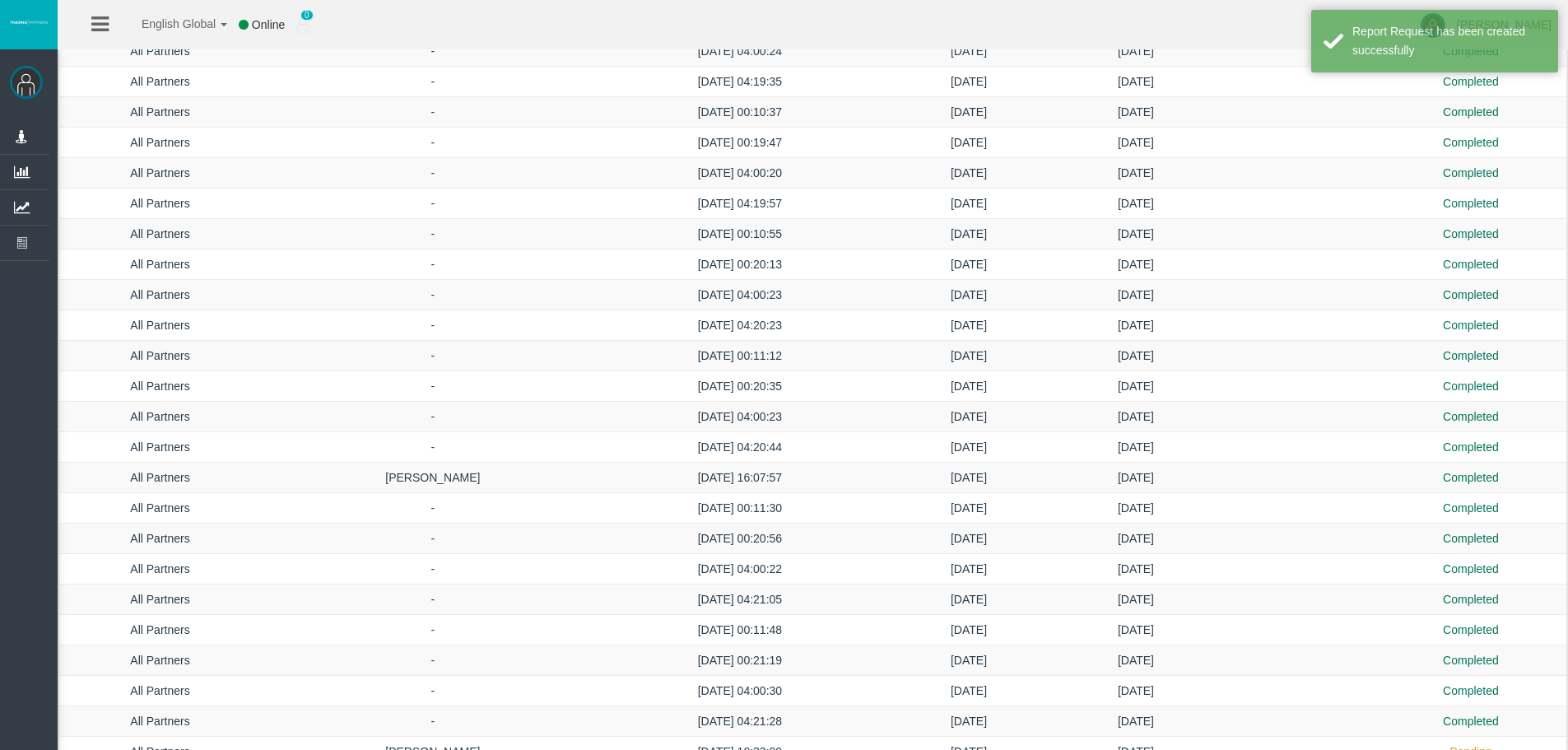
scroll to position [2724, 0]
